Goal: Navigation & Orientation: Find specific page/section

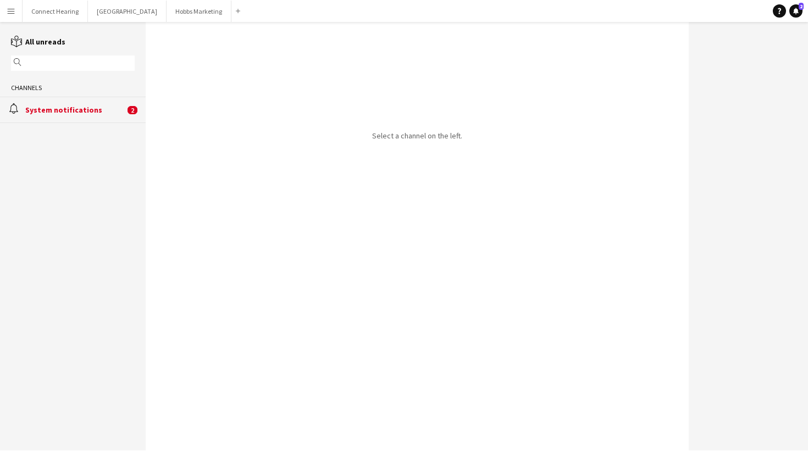
click at [37, 112] on div "System notifications" at bounding box center [75, 110] width 100 height 10
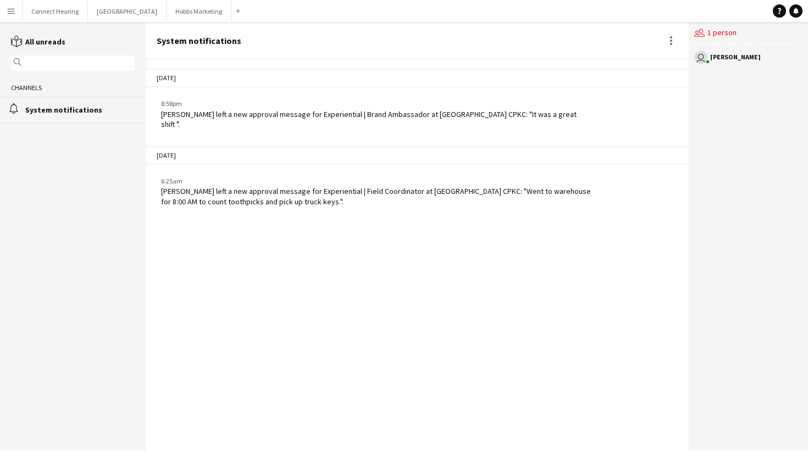
click at [14, 9] on app-icon "Menu" at bounding box center [11, 11] width 9 height 9
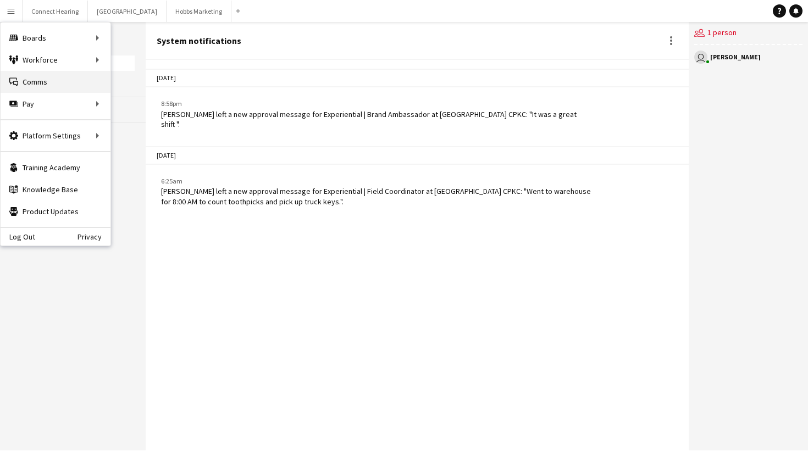
click at [56, 82] on link "Comms Comms" at bounding box center [56, 82] width 110 height 22
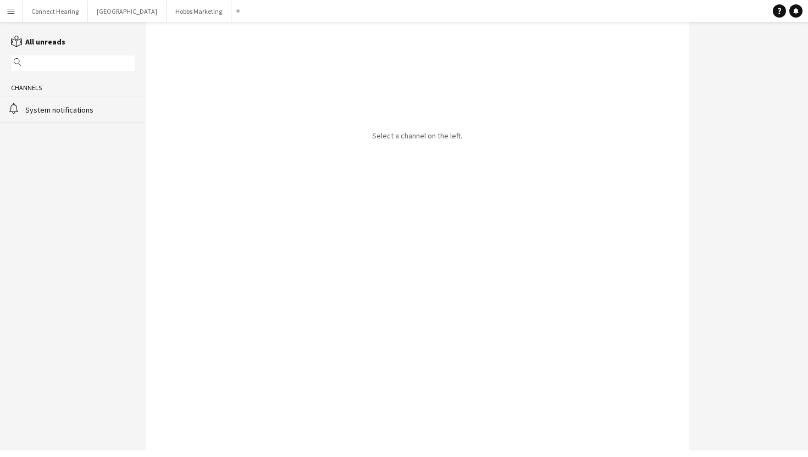
click at [4, 13] on button "Menu" at bounding box center [11, 11] width 22 height 22
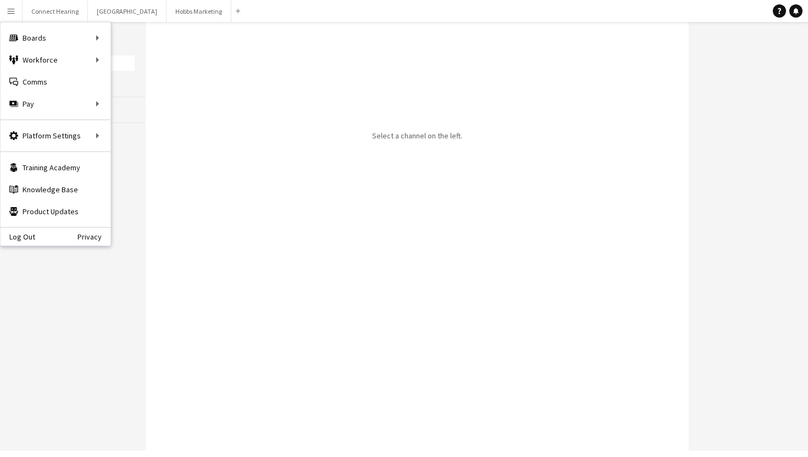
click at [114, 173] on app-channels-list "reading All unreads magnifier Channels alarm System notifications" at bounding box center [73, 236] width 146 height 429
